Goal: Transaction & Acquisition: Purchase product/service

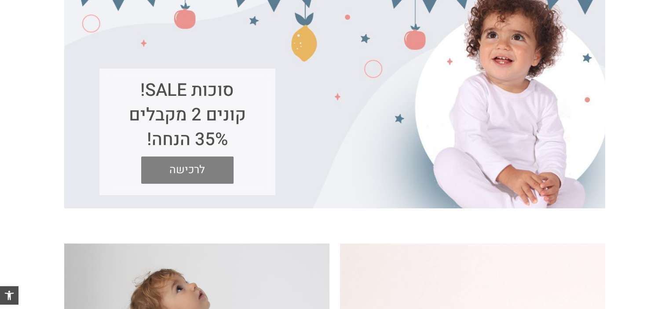
click at [194, 168] on span "לרכישה" at bounding box center [187, 170] width 79 height 27
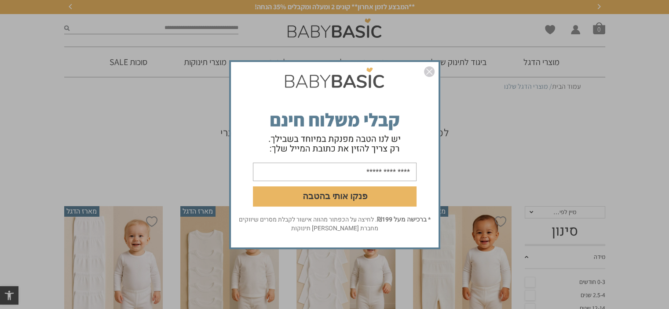
click at [427, 76] on img "סגור" at bounding box center [429, 71] width 11 height 11
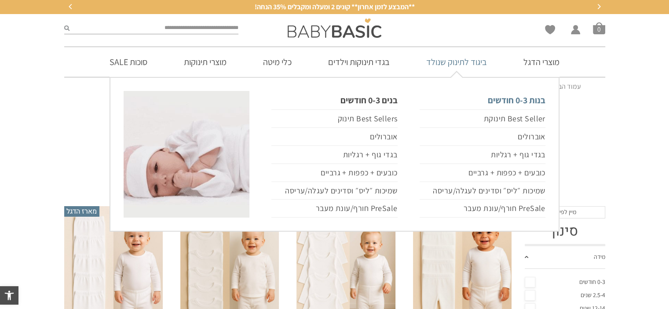
drag, startPoint x: 427, startPoint y: 76, endPoint x: 448, endPoint y: 90, distance: 25.1
click at [427, 76] on link "ביגוד לתינוק שנולד" at bounding box center [456, 62] width 87 height 30
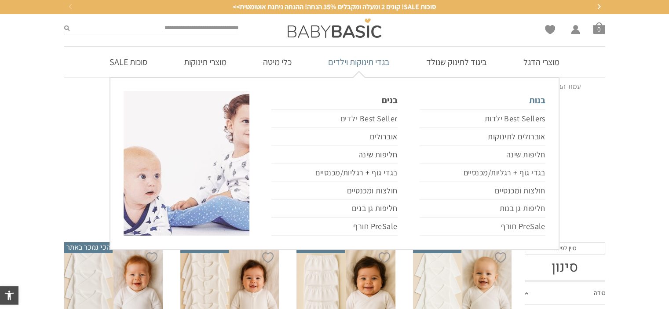
click at [532, 103] on link "בנות" at bounding box center [482, 100] width 126 height 18
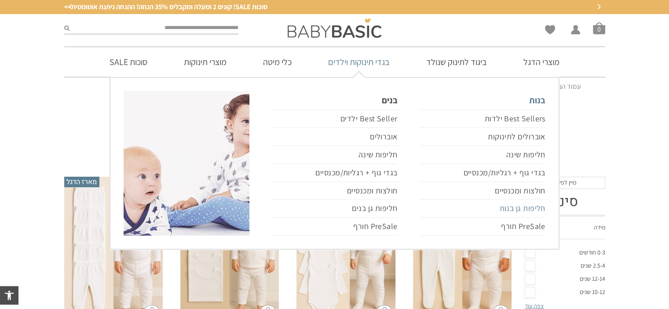
click at [532, 208] on link "חליפות גן בנות" at bounding box center [482, 209] width 126 height 18
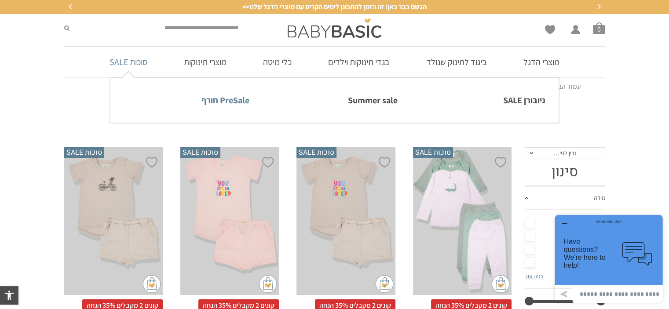
click at [226, 106] on link "PreSale חורף" at bounding box center [187, 100] width 126 height 18
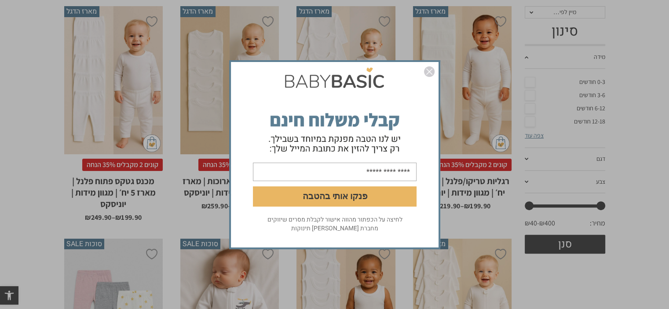
click at [424, 72] on img "סגור" at bounding box center [429, 71] width 11 height 11
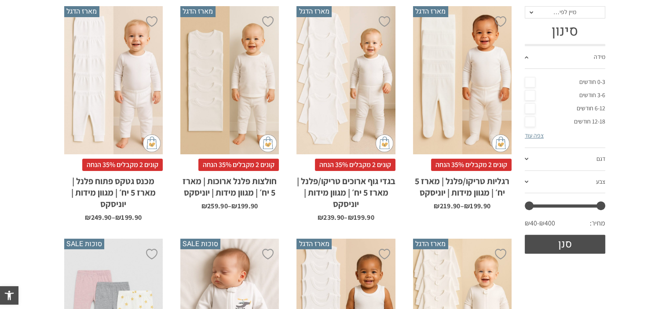
click at [424, 72] on div "x בחירת מידה 0-3m 3-6m 6-12m 12-18m 18-24m 24-30m בחירת סוג בד טריקו (עונת מעבר…" at bounding box center [462, 80] width 98 height 148
